Goal: Transaction & Acquisition: Obtain resource

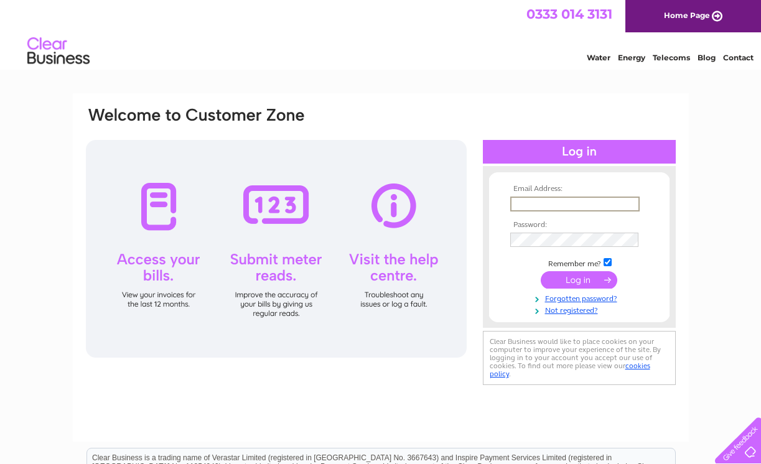
type input "Edinburgh@localappliancerentals.co.uk"
click at [573, 280] on input "submit" at bounding box center [578, 279] width 76 height 17
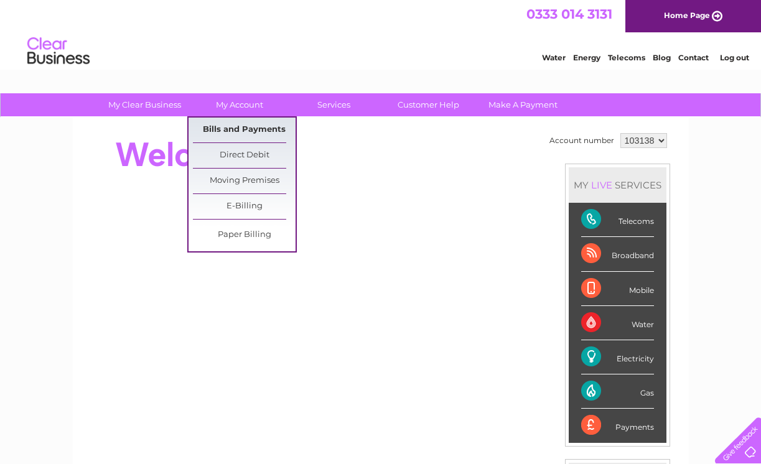
click at [230, 128] on link "Bills and Payments" at bounding box center [244, 130] width 103 height 25
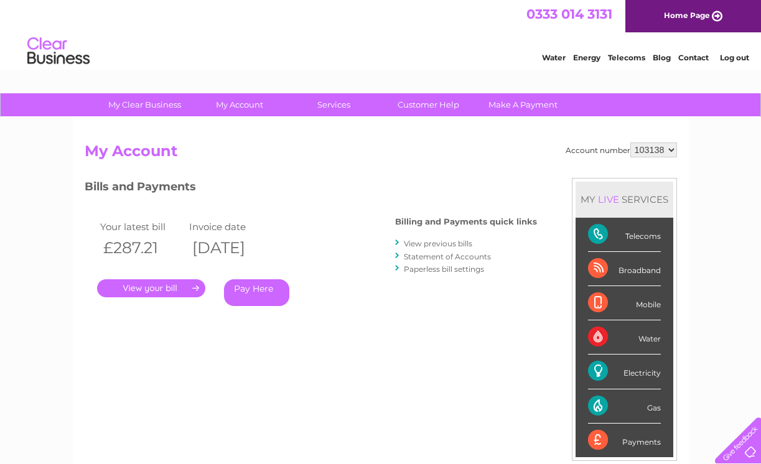
click at [424, 241] on link "View previous bills" at bounding box center [438, 243] width 68 height 9
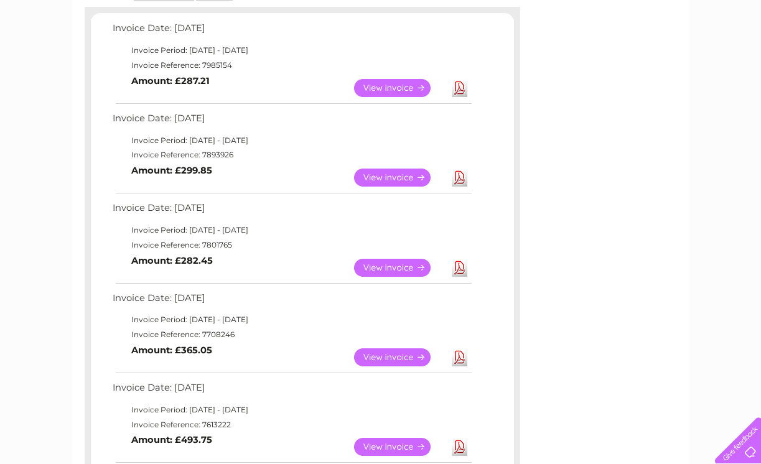
scroll to position [214, 0]
click at [387, 348] on link "View" at bounding box center [399, 357] width 91 height 18
click at [459, 353] on link "Download" at bounding box center [460, 357] width 16 height 18
click at [456, 263] on link "Download" at bounding box center [460, 267] width 16 height 18
click at [458, 263] on link "Download" at bounding box center [460, 267] width 16 height 18
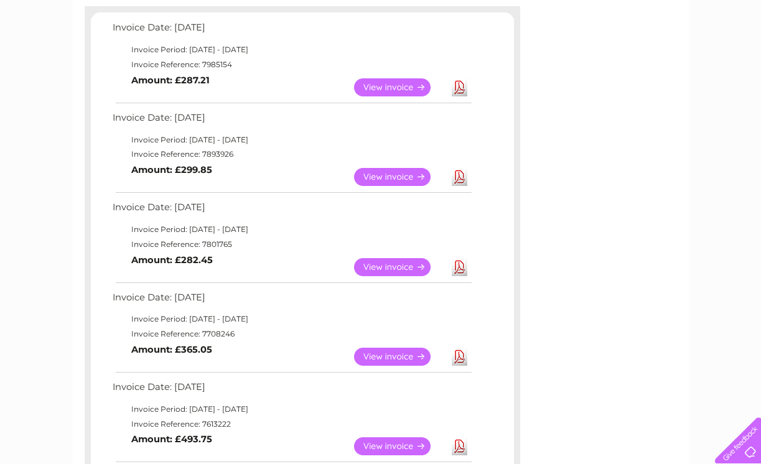
click at [458, 263] on link "Download" at bounding box center [460, 267] width 16 height 18
click at [697, 203] on div "My Clear Business Login Details My Details My Preferences Link Account My Accou…" at bounding box center [380, 443] width 761 height 1129
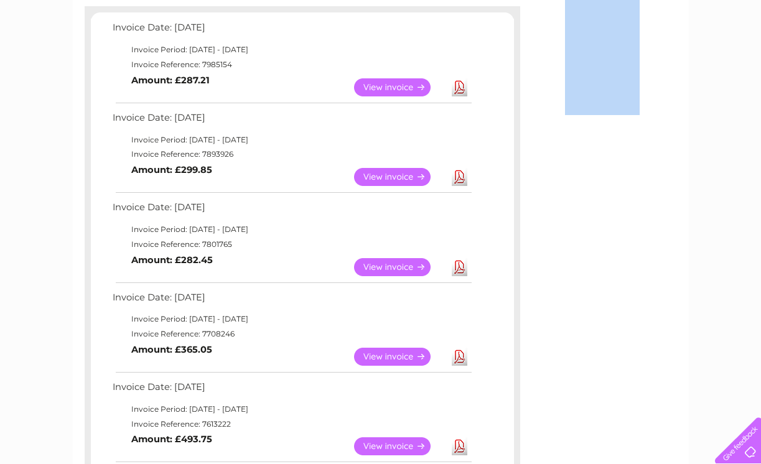
click at [697, 203] on div "My Clear Business Login Details My Details My Preferences Link Account My Accou…" at bounding box center [380, 443] width 761 height 1129
click at [456, 175] on link "Download" at bounding box center [460, 177] width 16 height 18
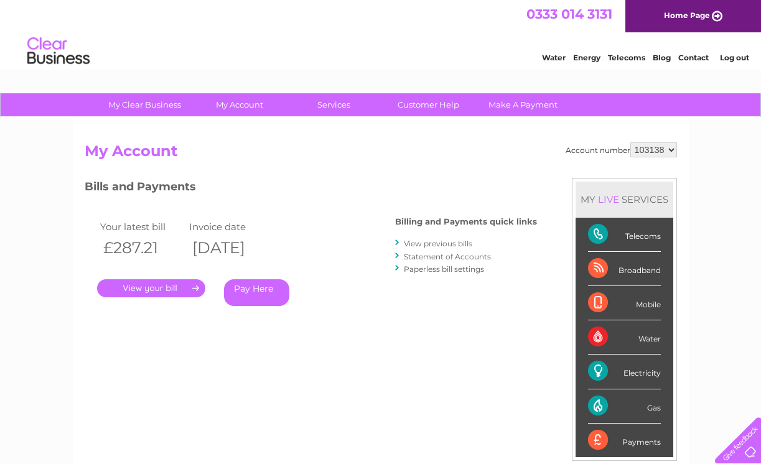
click at [613, 269] on div "Broadband" at bounding box center [624, 269] width 73 height 34
click at [252, 289] on link "Pay Here" at bounding box center [256, 292] width 65 height 27
click at [148, 286] on link "." at bounding box center [151, 288] width 108 height 18
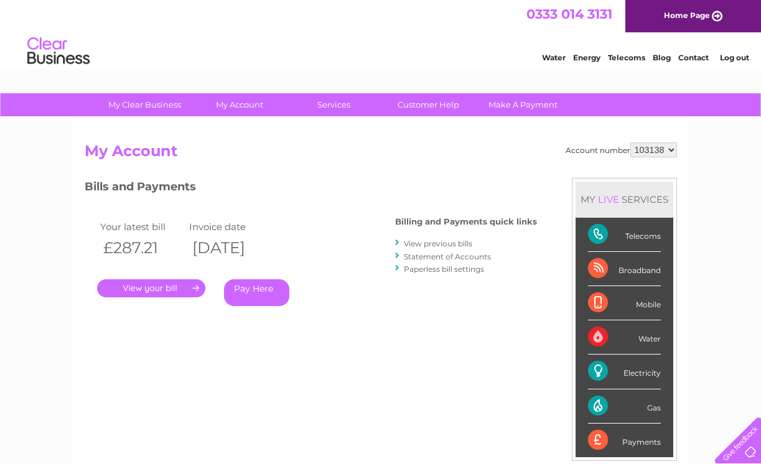
click at [148, 286] on link "." at bounding box center [151, 288] width 108 height 18
click at [193, 284] on link "." at bounding box center [151, 288] width 108 height 18
click at [138, 284] on link "." at bounding box center [151, 288] width 108 height 18
click at [420, 243] on link "View previous bills" at bounding box center [438, 243] width 68 height 9
click at [234, 102] on link "My Account" at bounding box center [239, 104] width 103 height 23
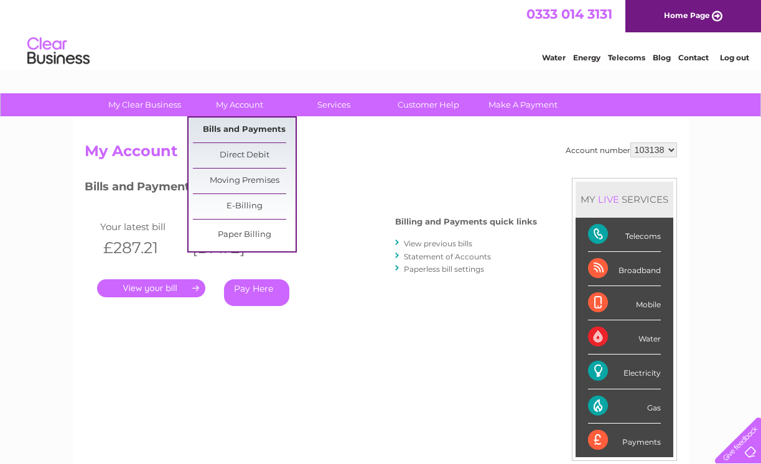
click at [236, 126] on link "Bills and Payments" at bounding box center [244, 130] width 103 height 25
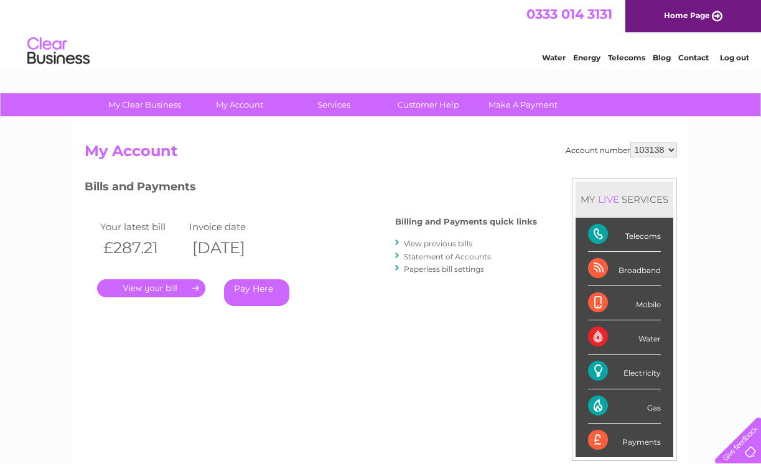
click at [147, 287] on link "." at bounding box center [151, 288] width 108 height 18
click at [194, 284] on link "." at bounding box center [151, 288] width 108 height 18
click at [420, 252] on link "Statement of Accounts" at bounding box center [447, 256] width 87 height 9
click at [419, 241] on link "View previous bills" at bounding box center [438, 243] width 68 height 9
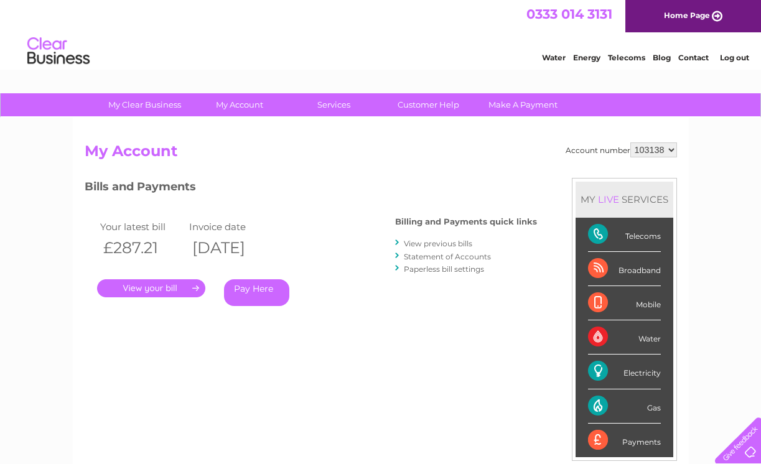
click at [419, 241] on link "View previous bills" at bounding box center [438, 243] width 68 height 9
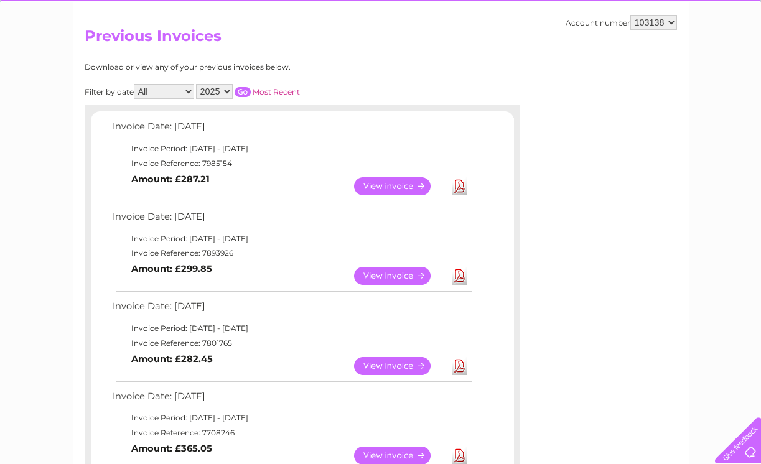
scroll to position [111, 0]
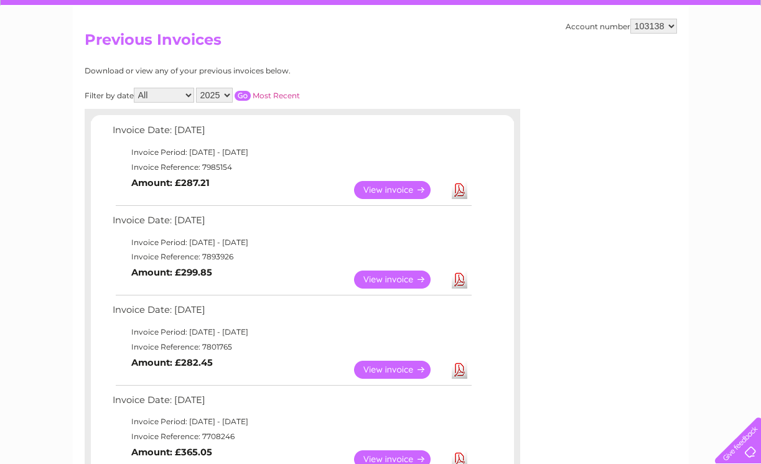
click at [391, 187] on link "View" at bounding box center [399, 190] width 91 height 18
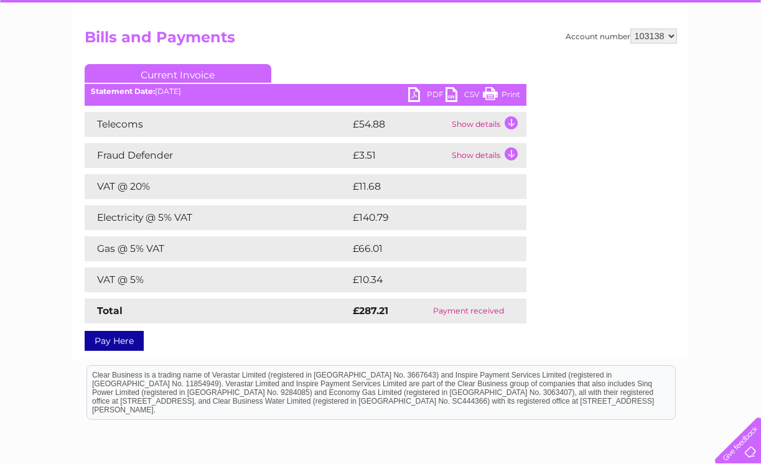
scroll to position [111, 0]
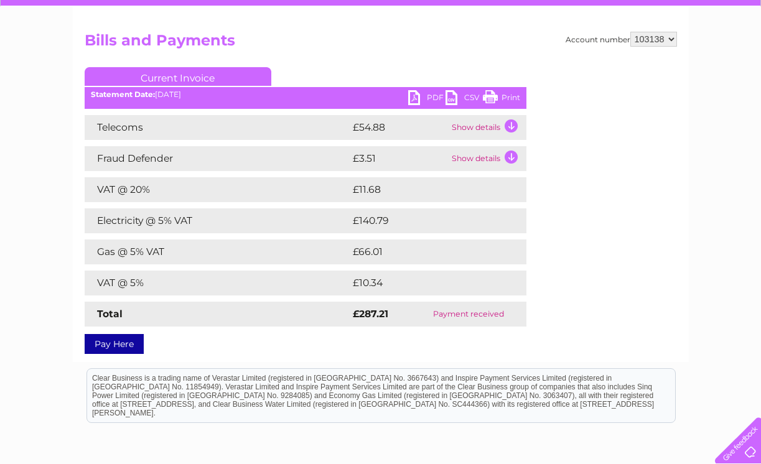
click at [511, 126] on td "Show details" at bounding box center [487, 127] width 78 height 25
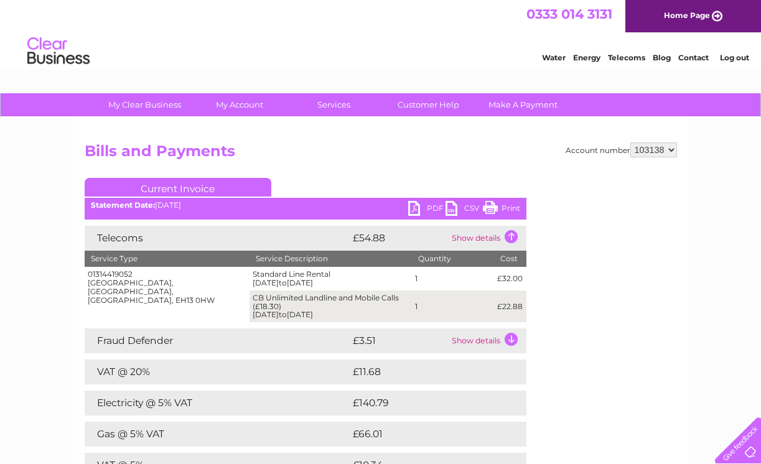
scroll to position [0, 0]
click at [415, 106] on link "Customer Help" at bounding box center [428, 104] width 103 height 23
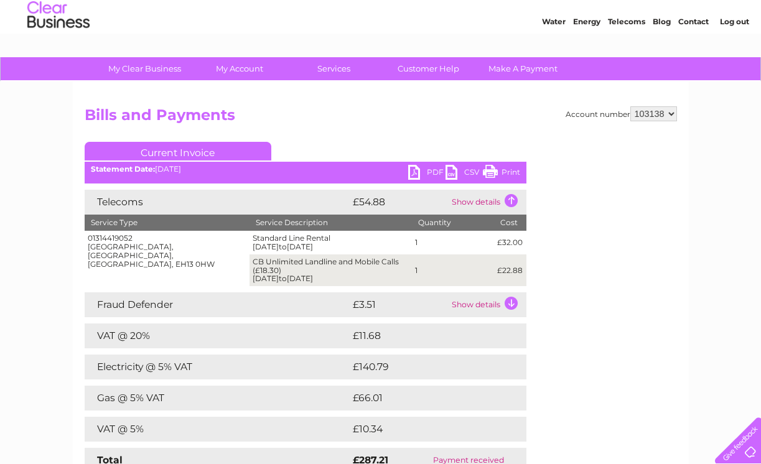
scroll to position [41, 0]
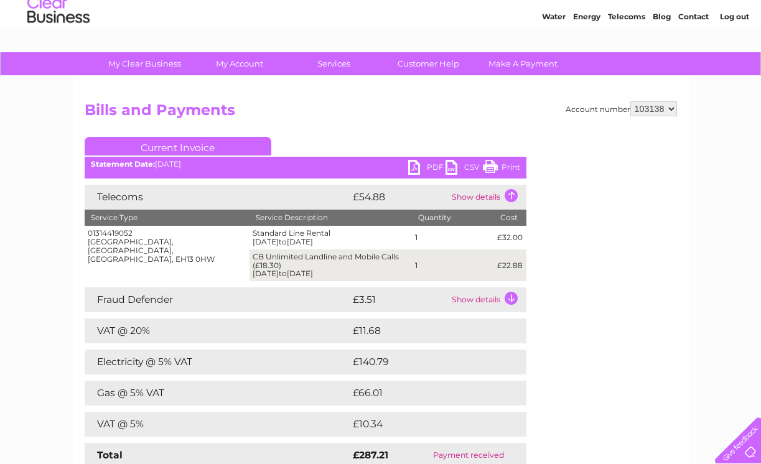
click at [174, 267] on td "01314419052 Valldemossa, Edinburgh, Midlothian, EH13 0HW" at bounding box center [167, 253] width 165 height 55
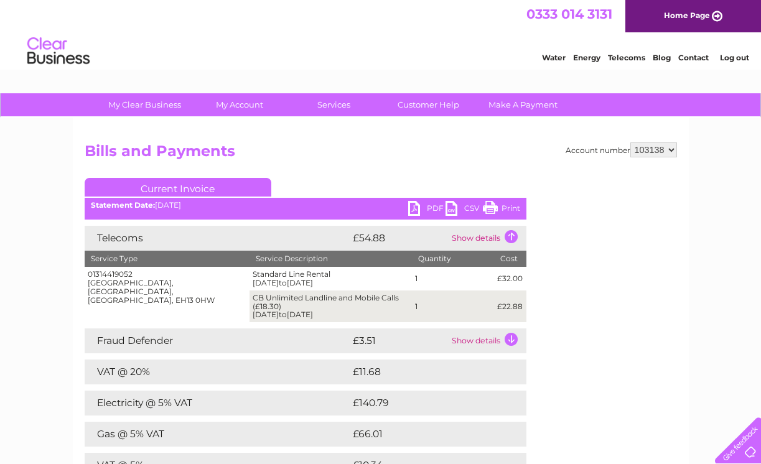
scroll to position [0, 0]
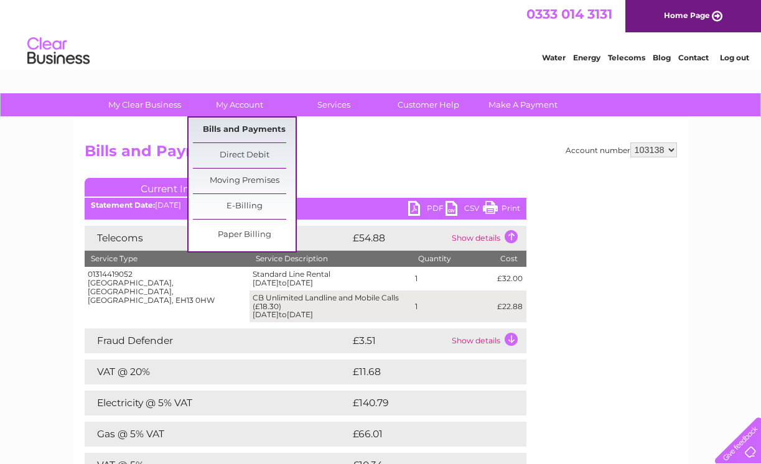
click at [236, 128] on link "Bills and Payments" at bounding box center [244, 130] width 103 height 25
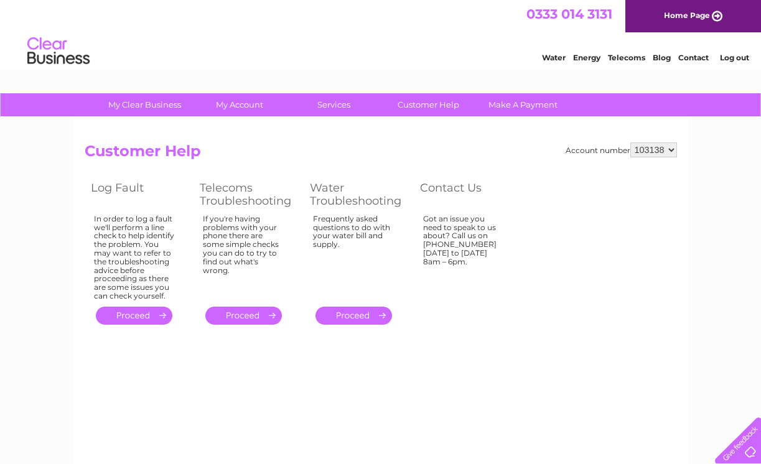
click at [622, 60] on link "Telecoms" at bounding box center [626, 57] width 37 height 9
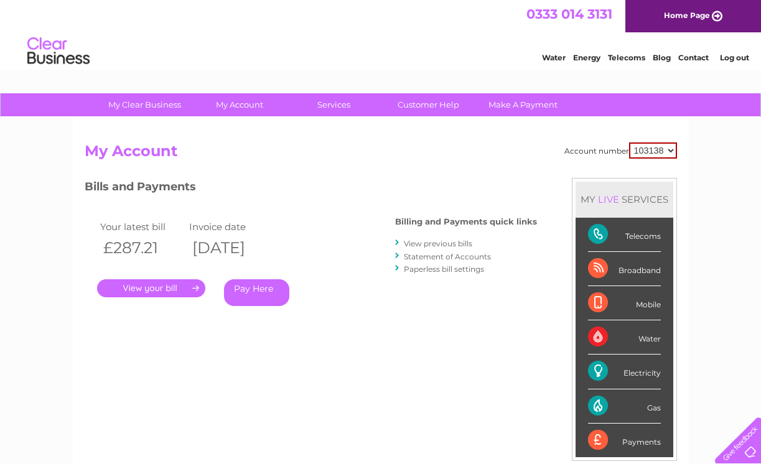
click at [414, 244] on link "View previous bills" at bounding box center [438, 243] width 68 height 9
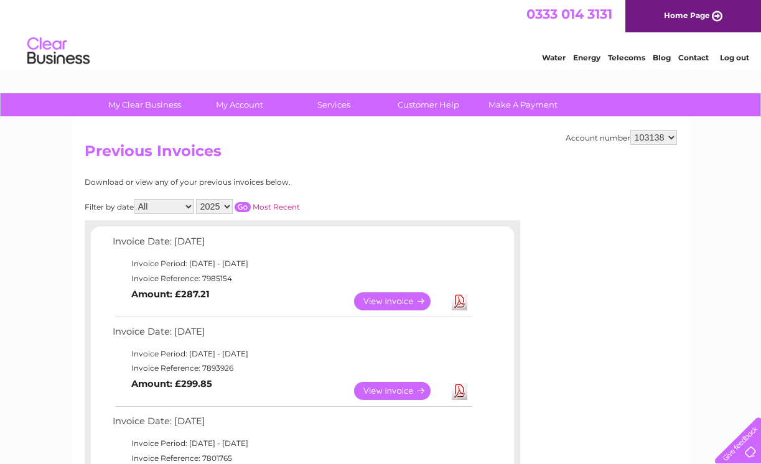
click at [390, 298] on link "View" at bounding box center [399, 301] width 91 height 18
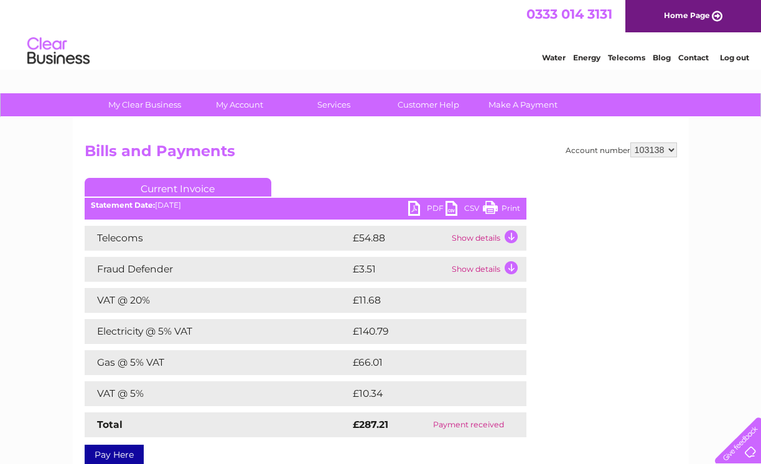
scroll to position [1, 0]
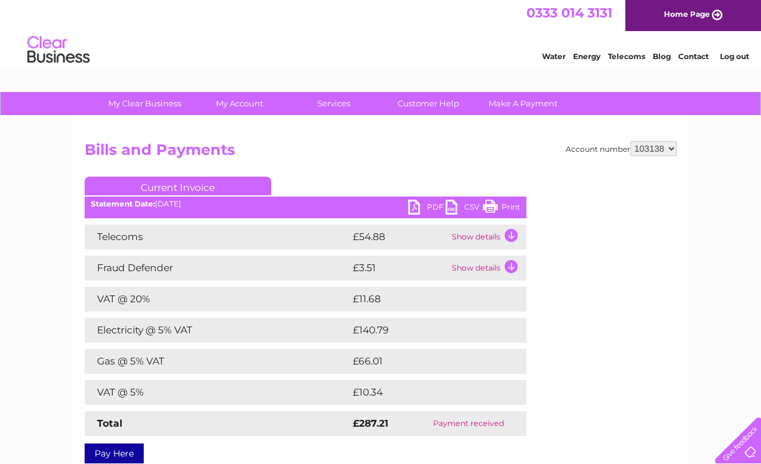
click at [512, 236] on td "Show details" at bounding box center [487, 237] width 78 height 25
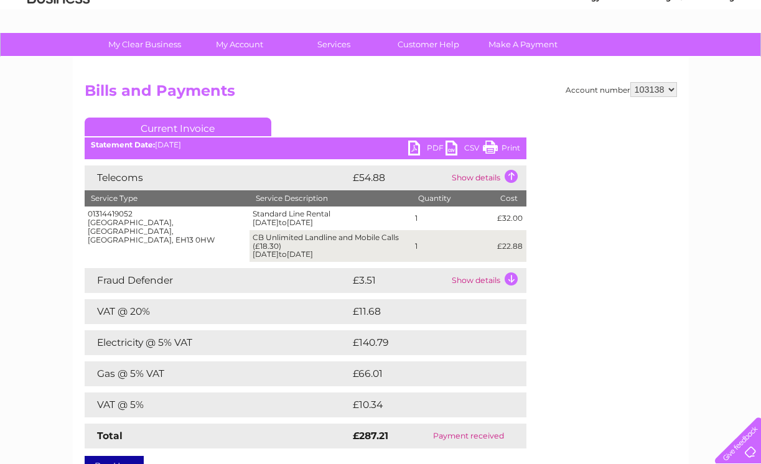
scroll to position [59, 0]
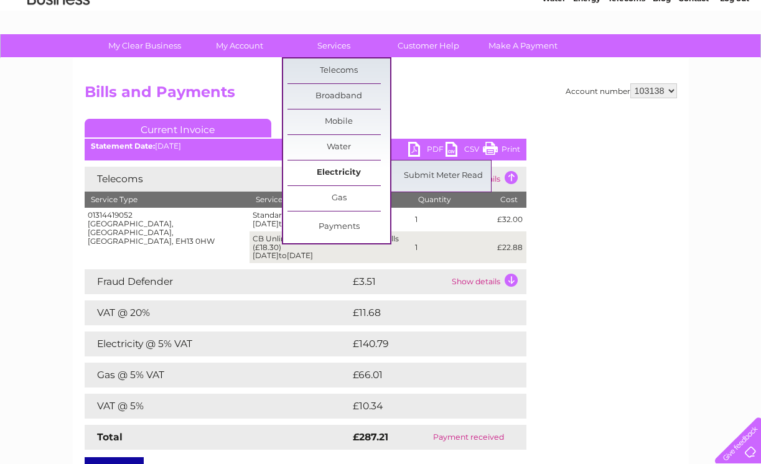
click at [330, 173] on link "Electricity" at bounding box center [338, 172] width 103 height 25
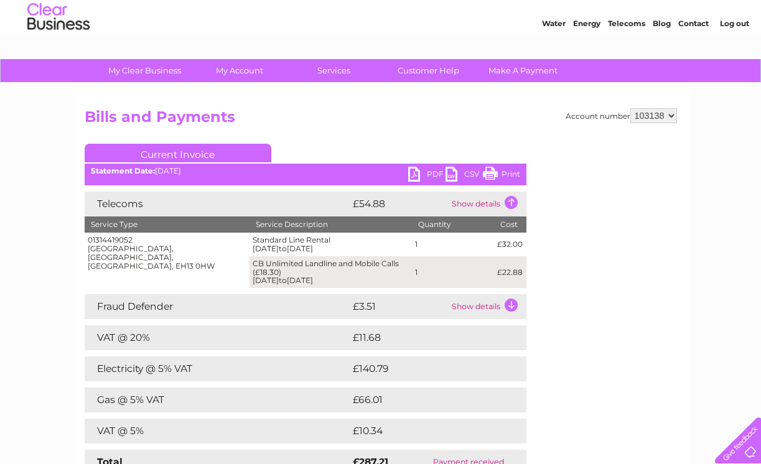
scroll to position [34, 0]
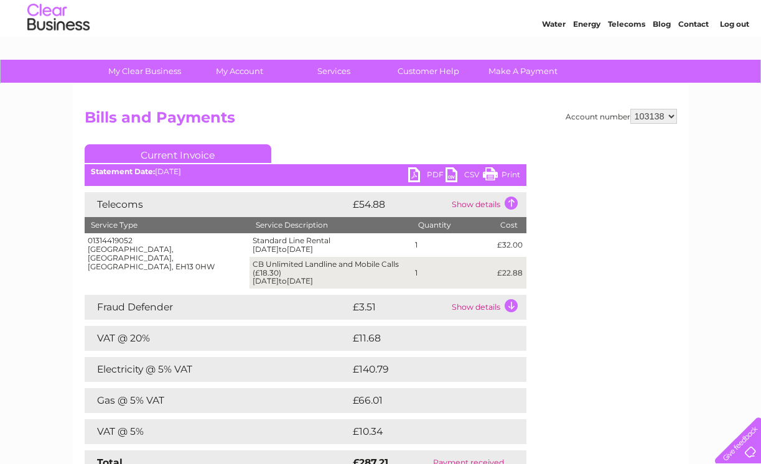
click at [472, 205] on td "Show details" at bounding box center [487, 204] width 78 height 25
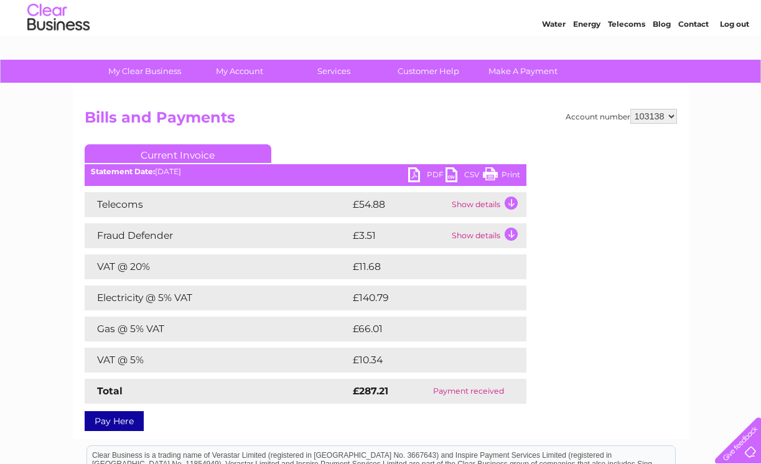
click at [371, 300] on td "£140.79" at bounding box center [427, 297] width 154 height 25
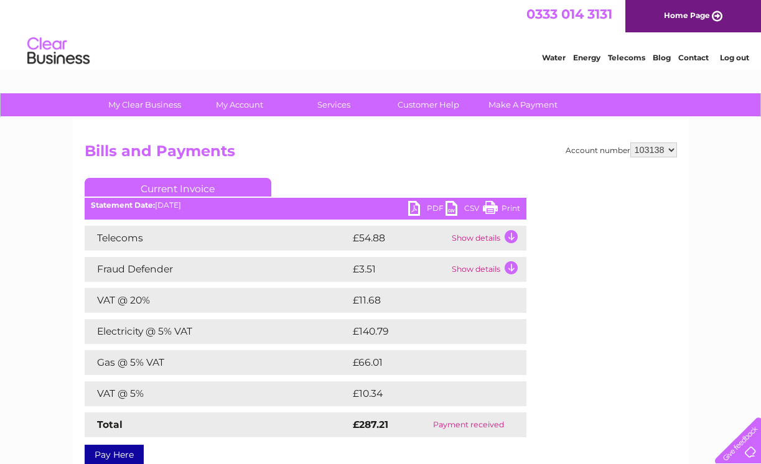
scroll to position [0, 0]
click at [584, 57] on link "Energy" at bounding box center [586, 57] width 27 height 9
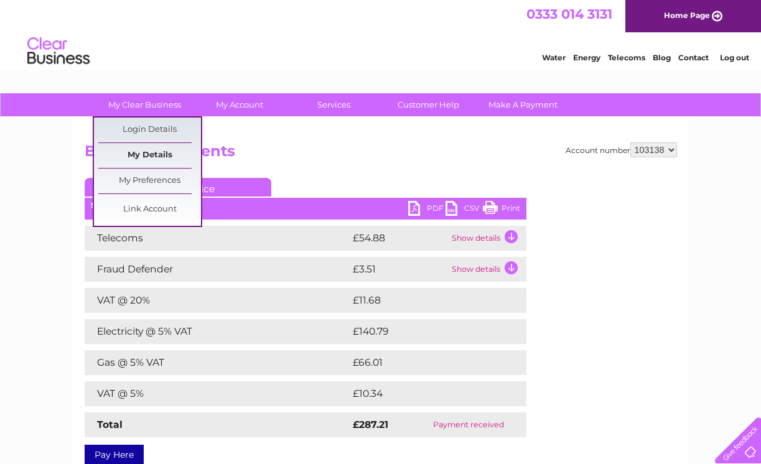
click at [127, 152] on link "My Details" at bounding box center [149, 155] width 103 height 25
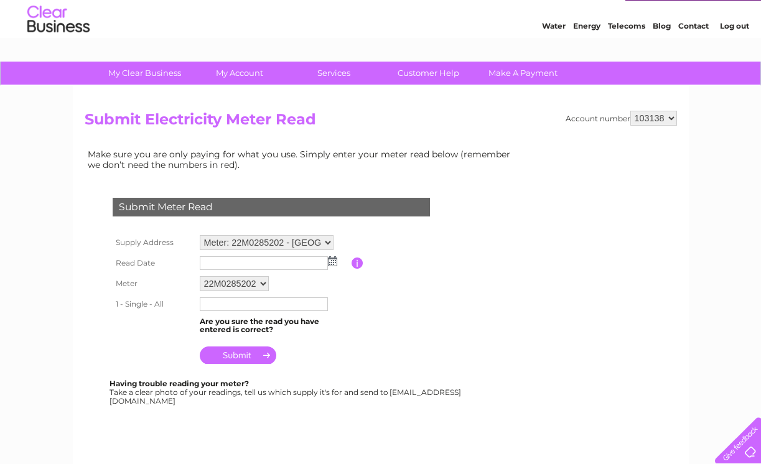
scroll to position [30, 0]
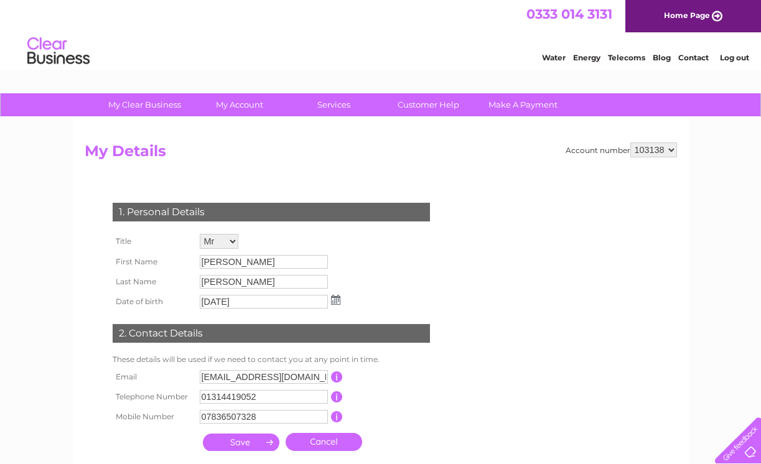
click at [583, 59] on link "Energy" at bounding box center [586, 57] width 27 height 9
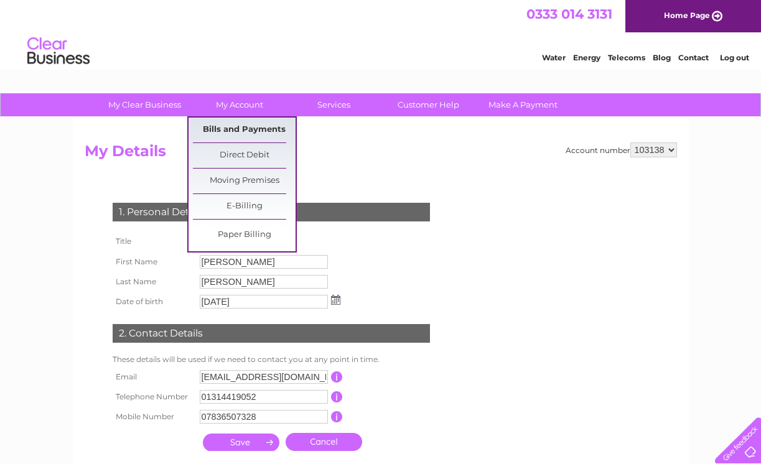
click at [236, 128] on link "Bills and Payments" at bounding box center [244, 130] width 103 height 25
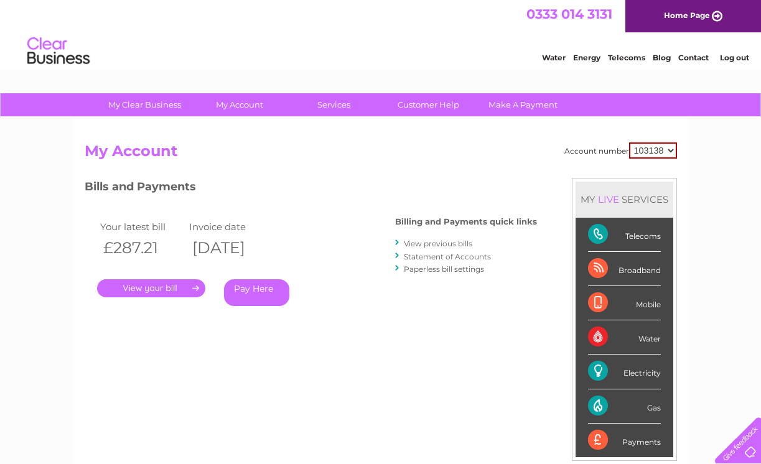
click at [147, 284] on link "." at bounding box center [151, 288] width 108 height 18
click at [432, 254] on link "Statement of Accounts" at bounding box center [447, 256] width 87 height 9
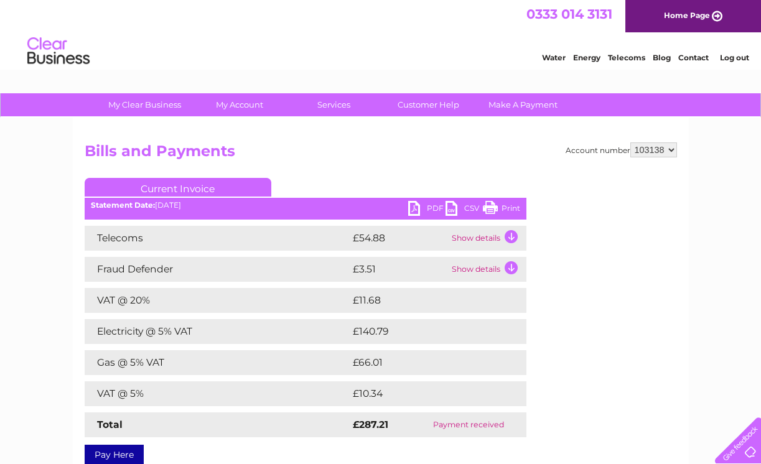
click at [511, 234] on td "Show details" at bounding box center [487, 238] width 78 height 25
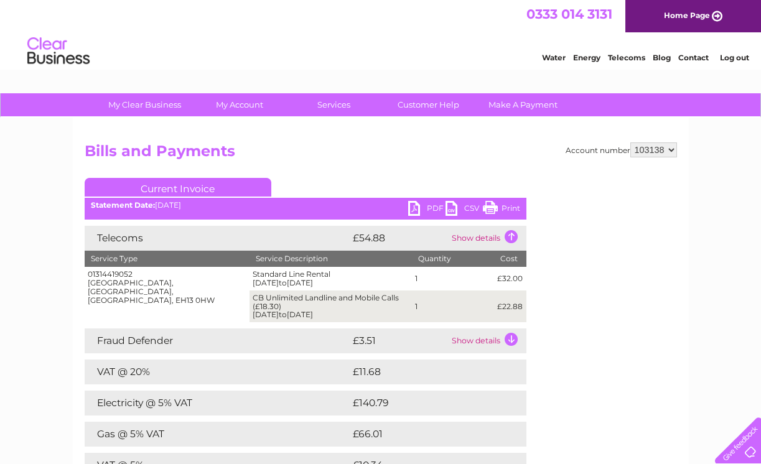
click at [341, 167] on div "Account number 103138 Bills and Payments Current Invoice PDF CSV Print" at bounding box center [381, 336] width 592 height 389
click at [190, 187] on link "Current Invoice" at bounding box center [178, 187] width 187 height 19
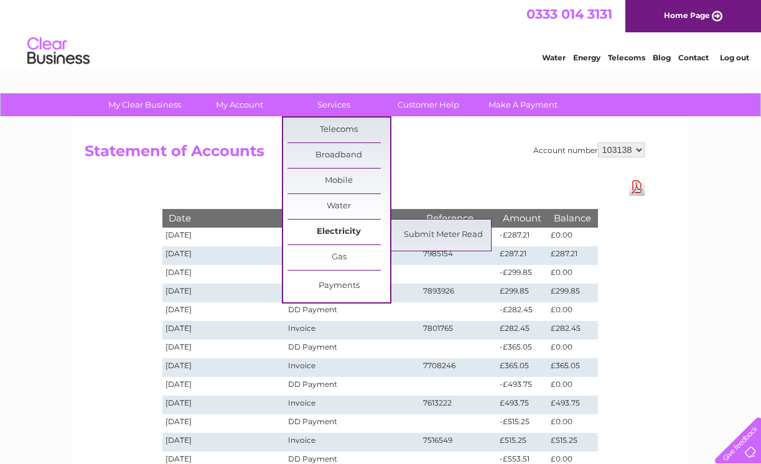
click at [327, 229] on link "Electricity" at bounding box center [338, 232] width 103 height 25
click at [111, 285] on div "Account number 103138 Statement of Accounts Download Pdf Date Transaction Refer…" at bounding box center [381, 376] width 616 height 516
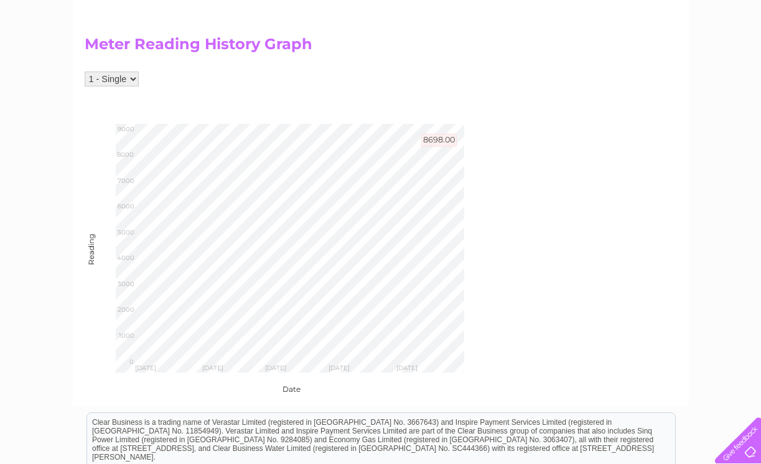
scroll to position [466, 0]
